Goal: Information Seeking & Learning: Check status

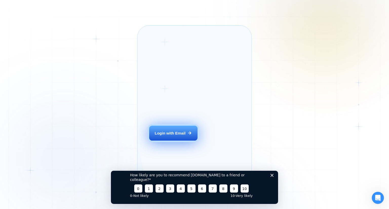
click at [178, 136] on div "Login with Email" at bounding box center [170, 132] width 31 height 5
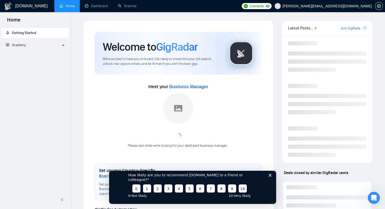
click at [272, 179] on div "How likely are you to recommend [DOMAIN_NAME] to a friend or colleague? 0 1 2 3…" at bounding box center [192, 185] width 167 height 38
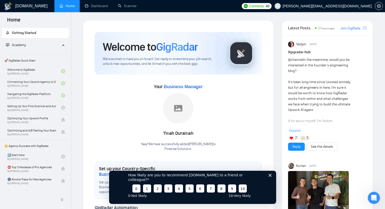
click at [269, 176] on polygon "Close survey" at bounding box center [269, 174] width 3 height 3
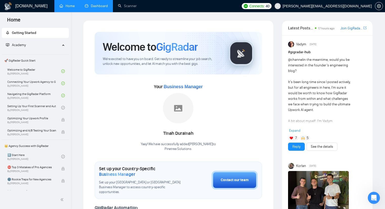
click at [93, 7] on link "Dashboard" at bounding box center [96, 6] width 23 height 4
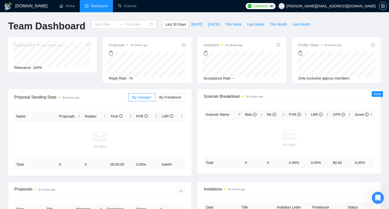
type input "[DATE]"
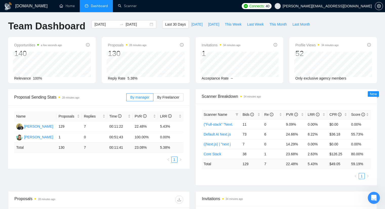
click at [119, 76] on span "Reply Rate" at bounding box center [116, 78] width 17 height 4
click at [100, 70] on div "Proposals 28 minutes ago 130 Reply Rate 5.38%" at bounding box center [146, 60] width 94 height 46
click at [141, 126] on td "22.48%" at bounding box center [145, 126] width 25 height 11
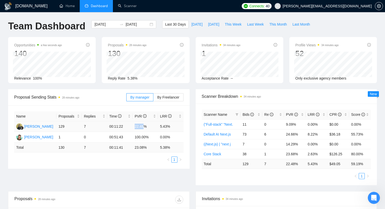
click at [141, 126] on td "22.48%" at bounding box center [145, 126] width 25 height 11
click at [169, 125] on td "5.43%" at bounding box center [170, 126] width 25 height 11
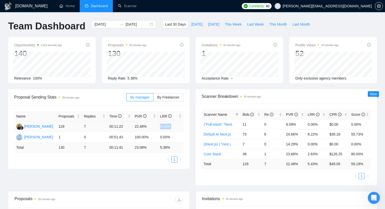
click at [169, 125] on td "5.43%" at bounding box center [170, 126] width 25 height 11
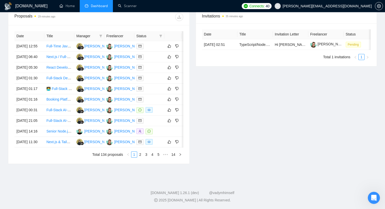
scroll to position [234, 0]
click at [141, 152] on link "2" at bounding box center [140, 155] width 6 height 6
click at [134, 154] on link "1" at bounding box center [134, 155] width 6 height 6
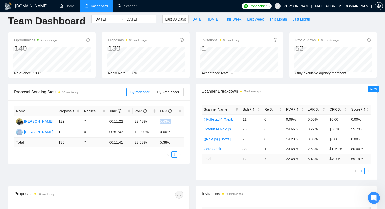
scroll to position [0, 0]
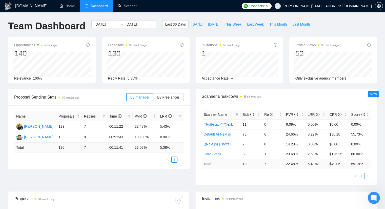
click at [132, 76] on span "5.38%" at bounding box center [133, 78] width 10 height 4
click at [334, 153] on td "$126.25" at bounding box center [338, 154] width 22 height 10
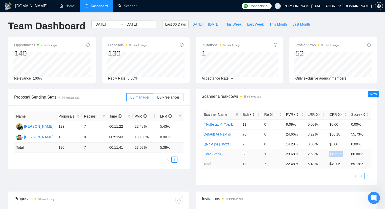
click at [334, 153] on td "$126.25" at bounding box center [338, 154] width 22 height 10
click at [222, 93] on main "Team Dashboard [DATE] [DATE] Last 30 Days [DATE] [DATE] This Week Last Week Thi…" at bounding box center [192, 186] width 369 height 332
